Goal: Navigation & Orientation: Find specific page/section

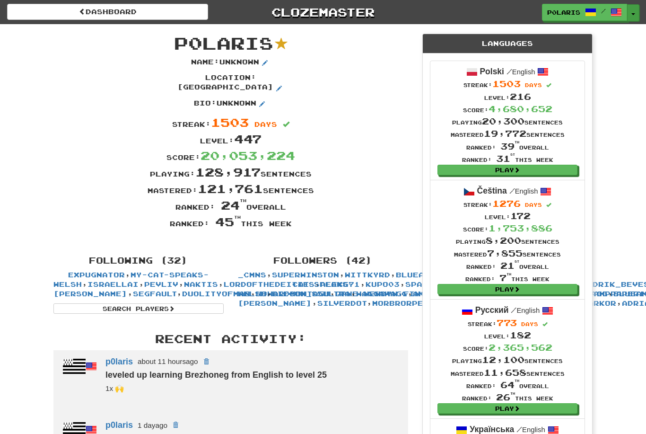
click at [633, 14] on button "Toggle Dropdown" at bounding box center [633, 12] width 12 height 17
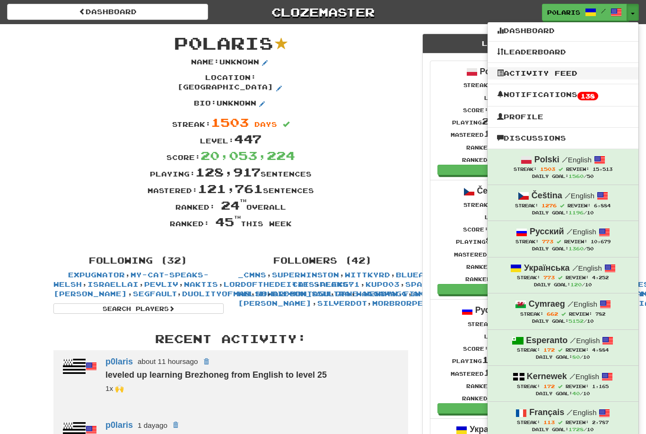
click at [558, 76] on link "Activity Feed" at bounding box center [562, 73] width 151 height 12
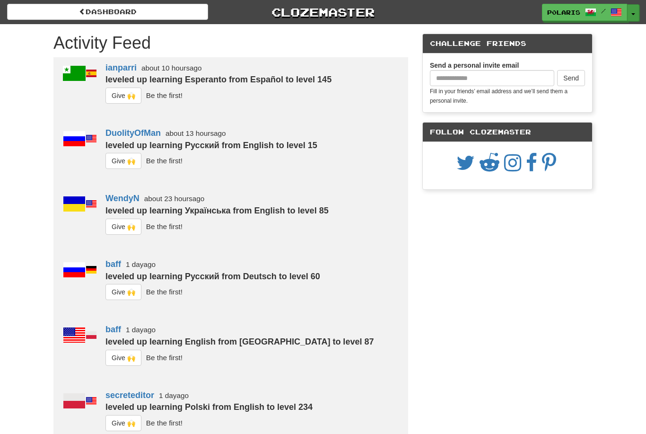
click at [636, 16] on button "Toggle Dropdown" at bounding box center [633, 12] width 12 height 17
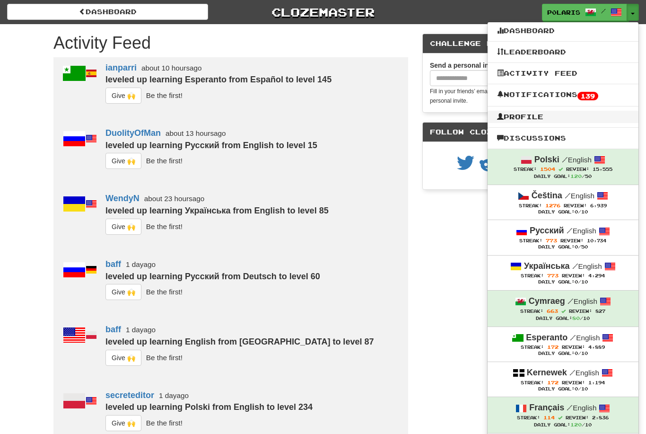
click at [538, 119] on link "Profile" at bounding box center [562, 117] width 151 height 12
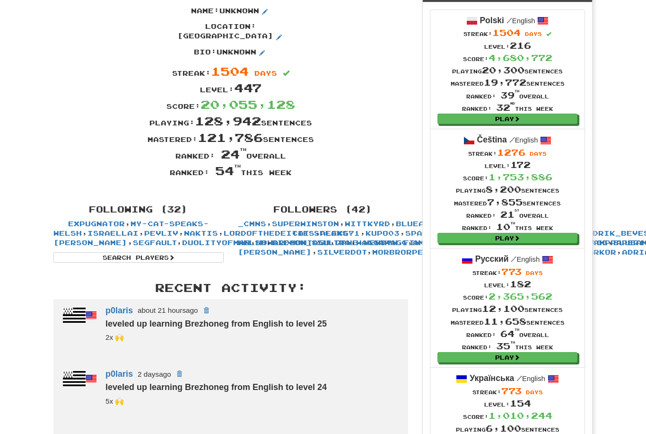
scroll to position [50, 0]
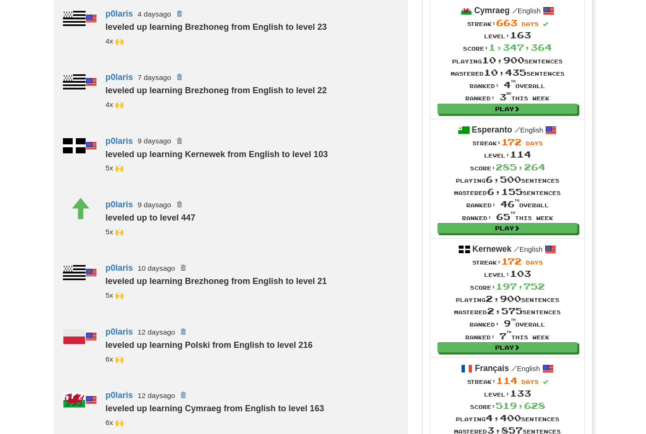
scroll to position [538, 0]
